Goal: Information Seeking & Learning: Learn about a topic

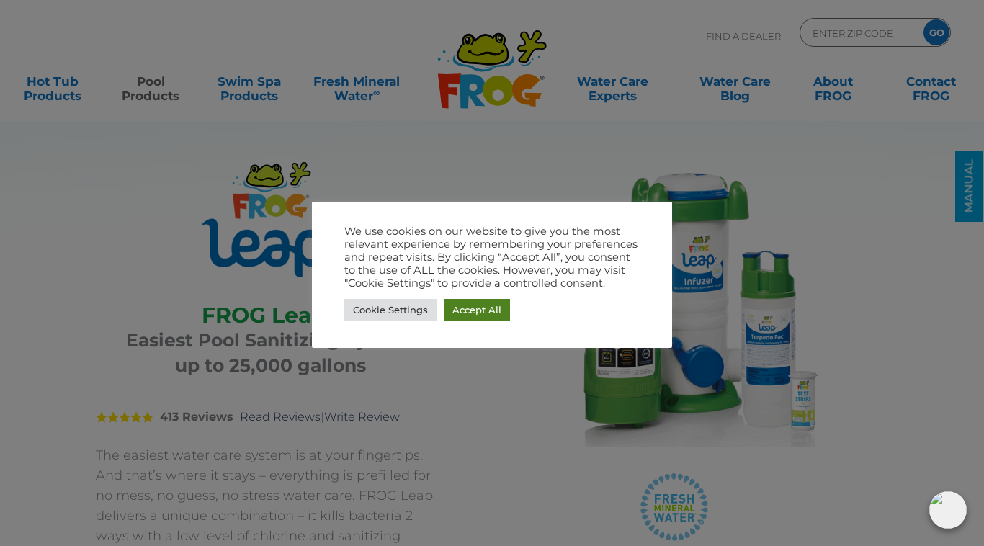
click at [483, 302] on link "Accept All" at bounding box center [477, 310] width 66 height 22
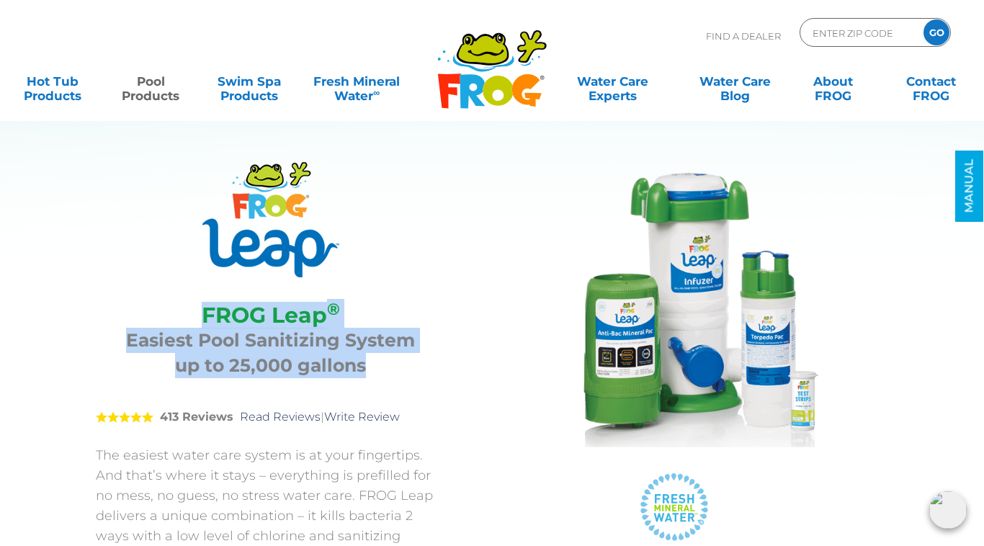
drag, startPoint x: 379, startPoint y: 367, endPoint x: 204, endPoint y: 319, distance: 181.5
click at [204, 319] on div "FROG Leap ® Easiest Pool Sanitizing System up to 25,000 gallons" at bounding box center [270, 336] width 349 height 104
copy div "FROG Leap ® Easiest Pool Sanitizing System up to 25,000 gallons"
